Goal: Task Accomplishment & Management: Understand process/instructions

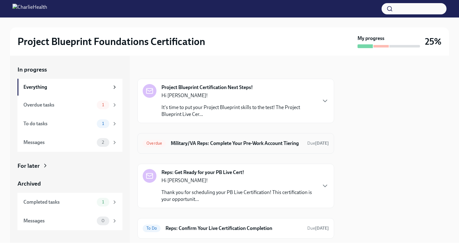
click at [192, 145] on h6 "Military/VA Reps: Complete Your Pre-Work Account Tiering" at bounding box center [236, 143] width 131 height 7
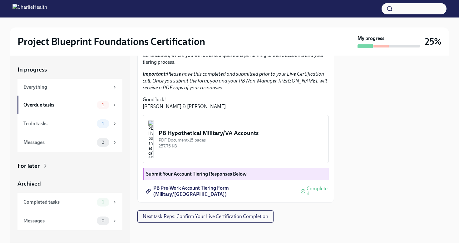
scroll to position [169, 0]
click at [191, 171] on strong "Submit Your Account Tiering Responses Below" at bounding box center [196, 174] width 101 height 6
click at [201, 190] on span "PB Pre-Work Account Tiering Form (Military/[GEOGRAPHIC_DATA])" at bounding box center [220, 191] width 147 height 6
click at [230, 144] on div "257.75 KB" at bounding box center [241, 146] width 165 height 6
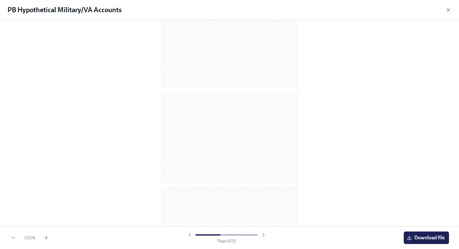
scroll to position [0, 0]
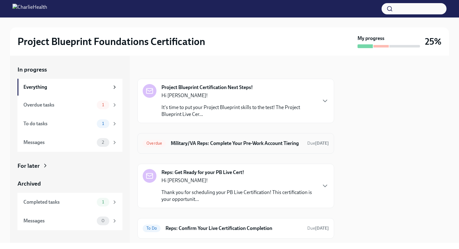
click at [295, 136] on div "Overdue Military/VA Reps: Complete Your Pre-Work Account Tiering Due [DATE]" at bounding box center [235, 143] width 197 height 21
click at [294, 142] on h6 "Military/VA Reps: Complete Your Pre-Work Account Tiering" at bounding box center [236, 143] width 131 height 7
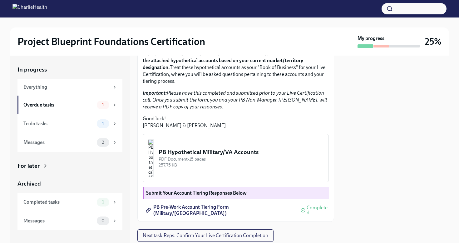
scroll to position [169, 0]
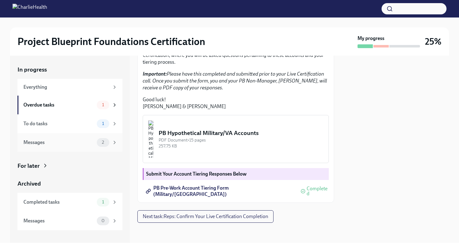
click at [109, 140] on div "2" at bounding box center [107, 142] width 21 height 9
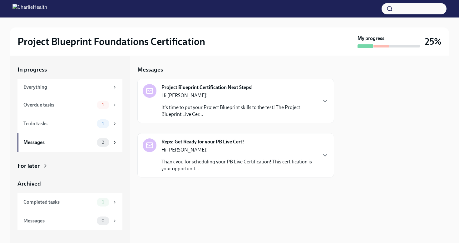
click at [284, 106] on p "It's time to put your Project Blueprint skills to the test! The Project Bluepri…" at bounding box center [238, 111] width 155 height 14
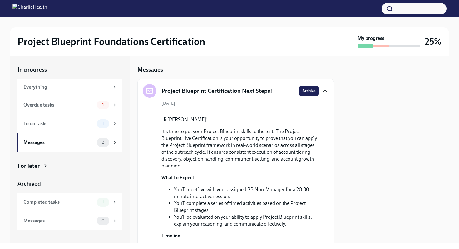
click at [325, 89] on icon "button" at bounding box center [324, 90] width 7 height 7
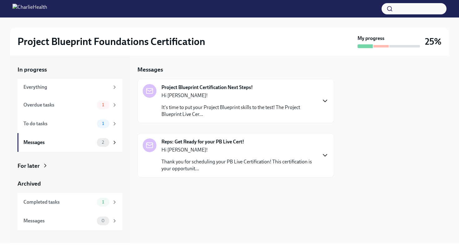
click at [324, 152] on icon "button" at bounding box center [324, 154] width 7 height 7
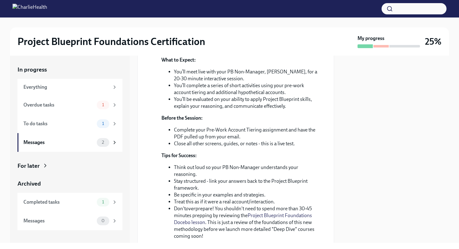
scroll to position [155, 0]
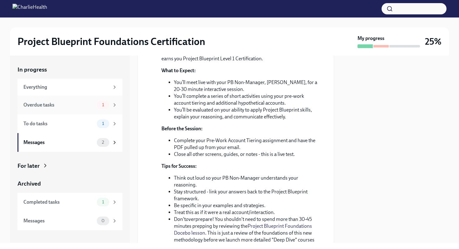
click at [76, 109] on div "Overdue tasks 1" at bounding box center [70, 105] width 94 height 9
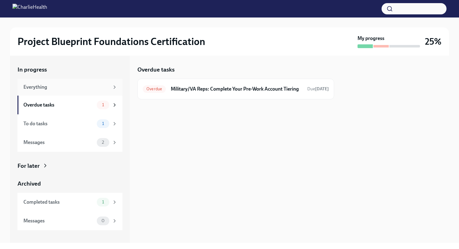
click at [83, 89] on div "Everything" at bounding box center [66, 87] width 86 height 7
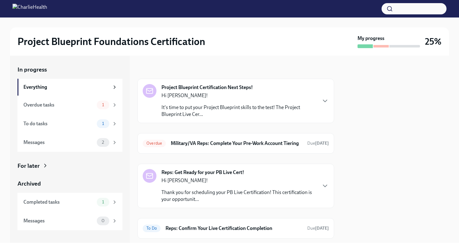
click at [231, 114] on p "It's time to put your Project Blueprint skills to the test! The Project Bluepri…" at bounding box center [238, 111] width 155 height 14
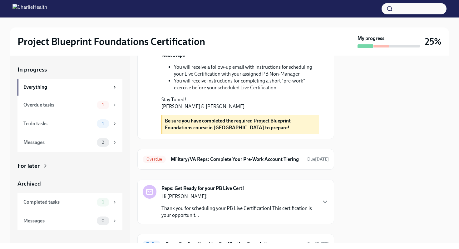
scroll to position [294, 0]
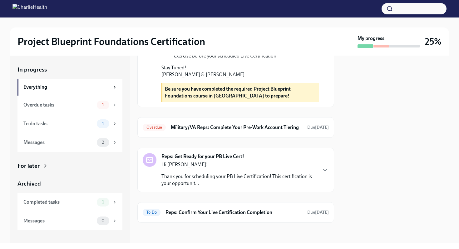
click at [251, 176] on p "Thank you for scheduling your PB Live Certification! This certification is your…" at bounding box center [238, 180] width 155 height 14
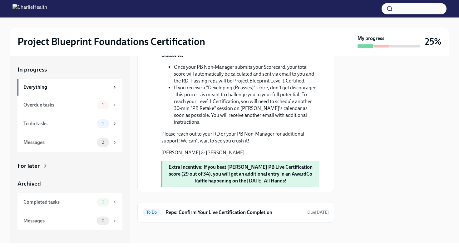
scroll to position [699, 0]
click at [81, 103] on div "Overdue tasks" at bounding box center [58, 105] width 71 height 7
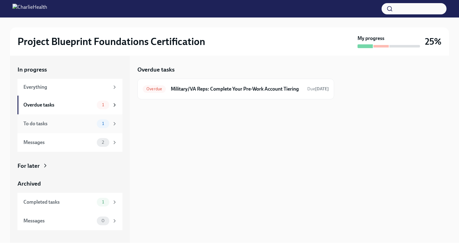
click at [81, 124] on div "To do tasks" at bounding box center [58, 123] width 71 height 7
click at [79, 100] on div "Overdue tasks 1" at bounding box center [69, 105] width 105 height 19
click at [221, 92] on h6 "Military/VA Reps: Complete Your Pre-Work Account Tiering" at bounding box center [236, 89] width 131 height 7
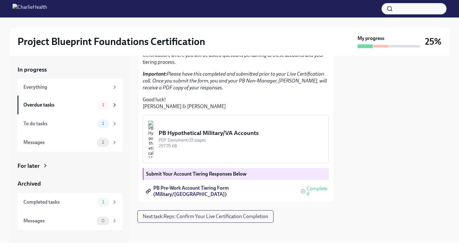
scroll to position [169, 0]
click at [231, 139] on div "PDF Document • 15 pages" at bounding box center [241, 140] width 165 height 6
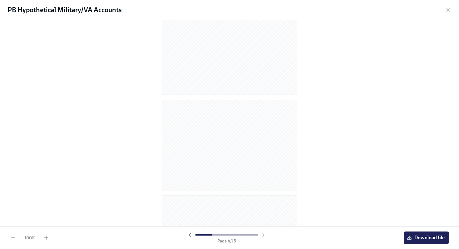
scroll to position [0, 0]
click at [451, 10] on icon "button" at bounding box center [448, 10] width 6 height 6
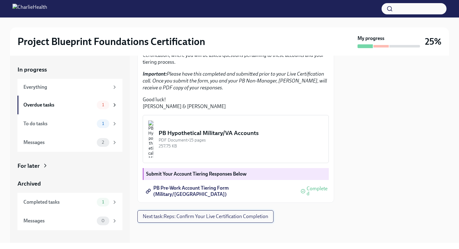
click at [255, 218] on span "Next task : Reps: Confirm Your Live Certification Completion" at bounding box center [206, 216] width 126 height 6
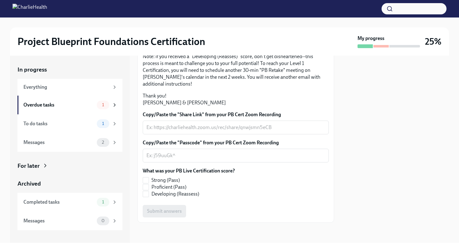
scroll to position [144, 0]
